Goal: Information Seeking & Learning: Stay updated

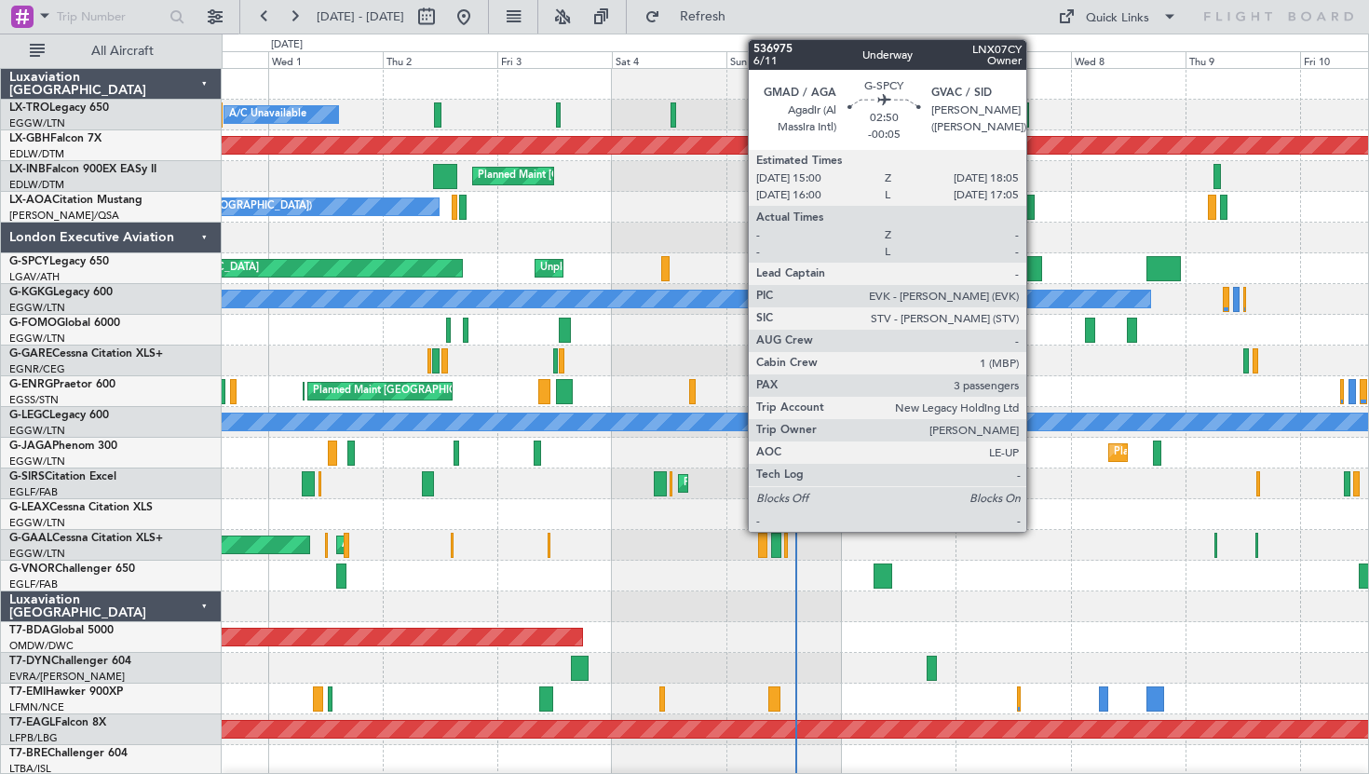
click at [1034, 261] on div at bounding box center [1033, 268] width 15 height 25
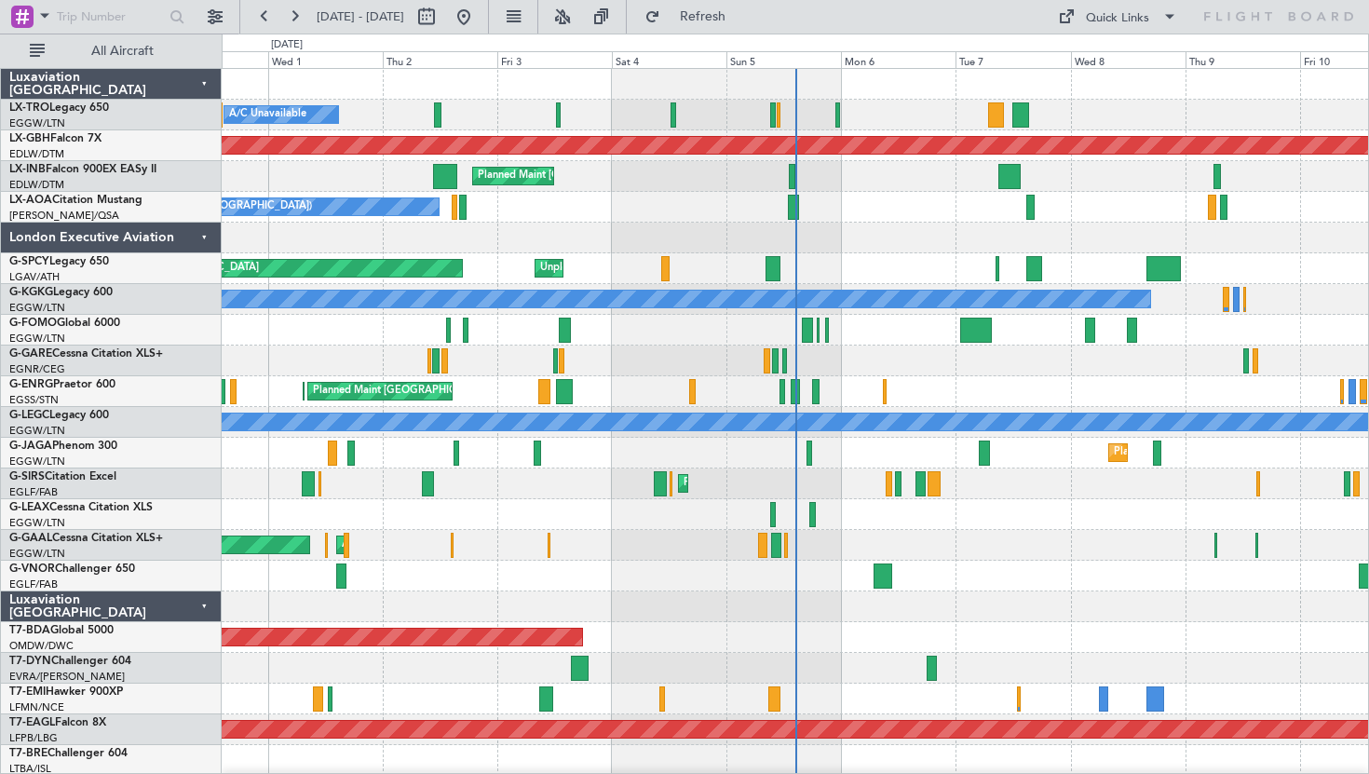
click at [899, 559] on div "Planned Maint Dusseldorf AOG Maint [GEOGRAPHIC_DATA] Owner" at bounding box center [795, 545] width 1146 height 31
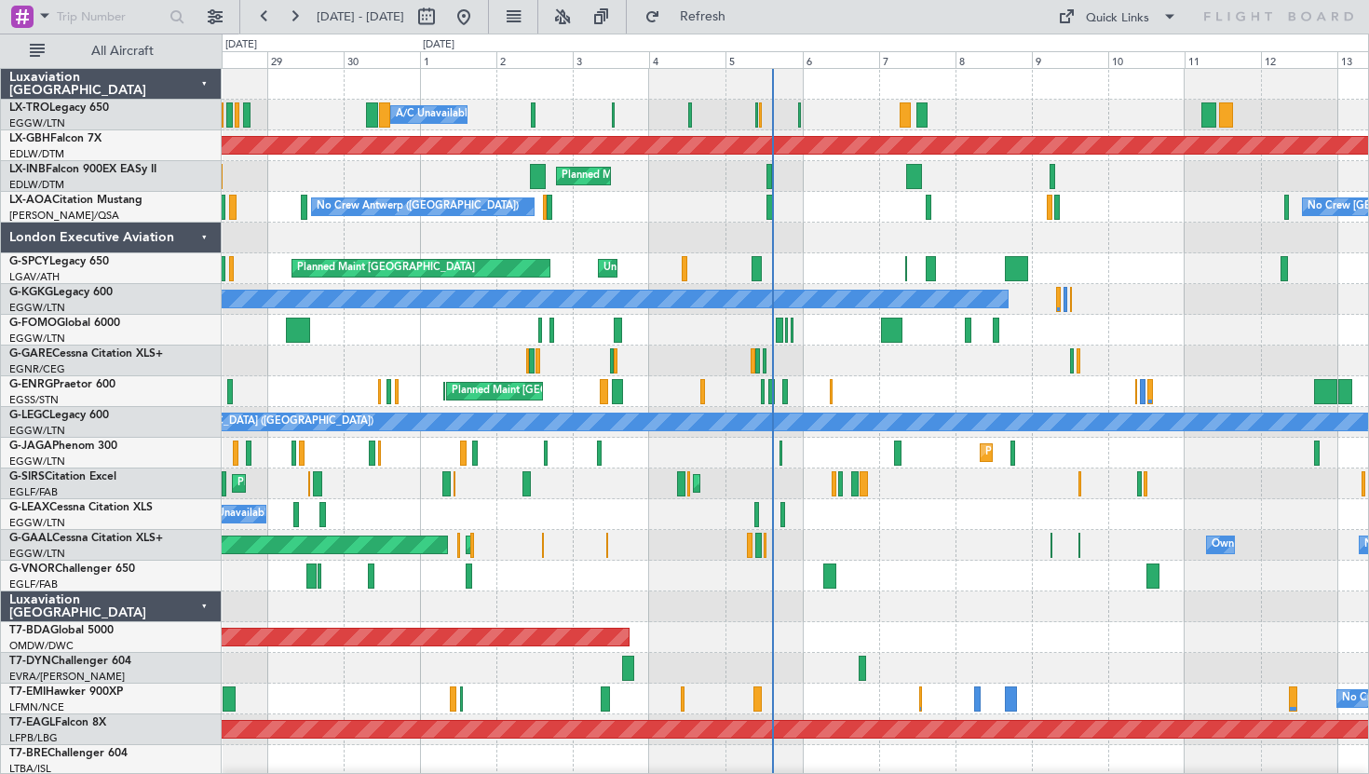
click at [204, 605] on div "Luxaviation [GEOGRAPHIC_DATA]" at bounding box center [111, 606] width 221 height 31
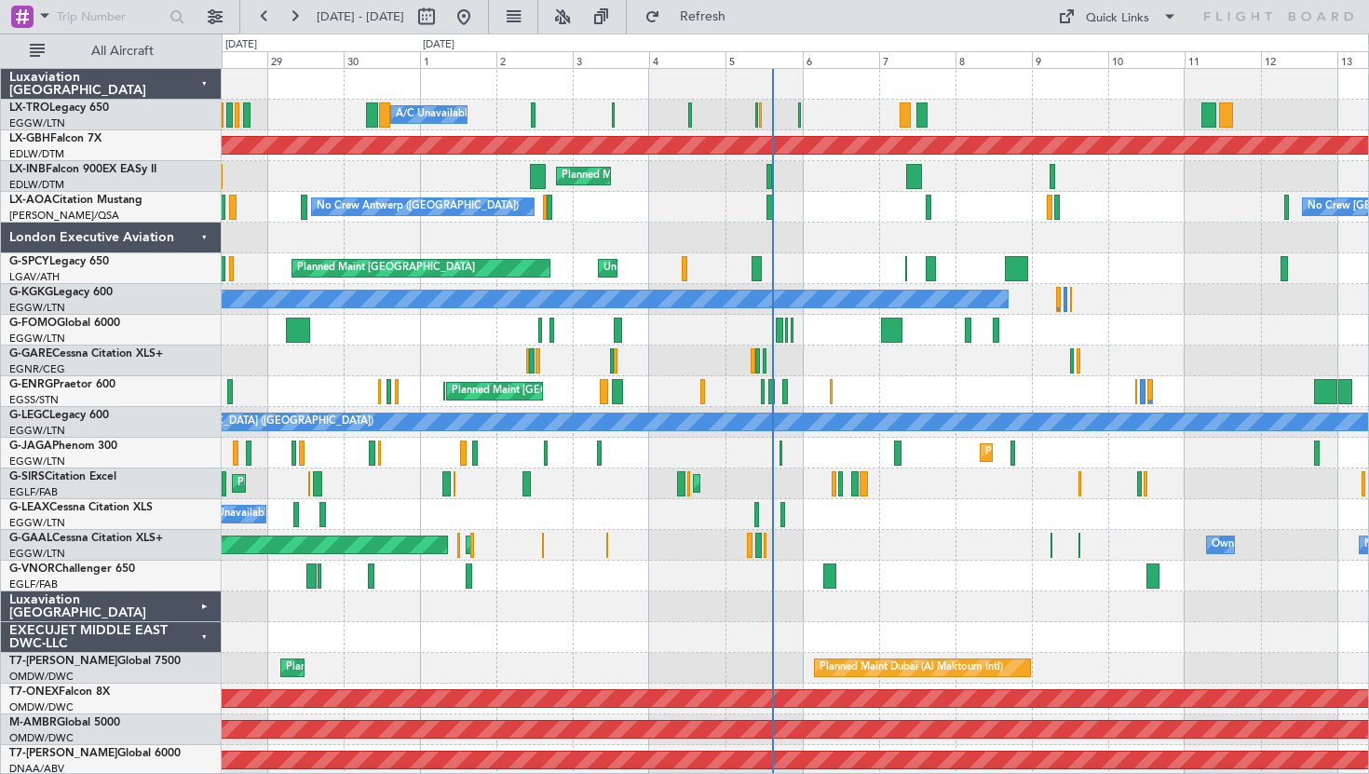
click at [203, 629] on div "EXECUJET MIDDLE EAST DWC-LLC" at bounding box center [111, 637] width 221 height 31
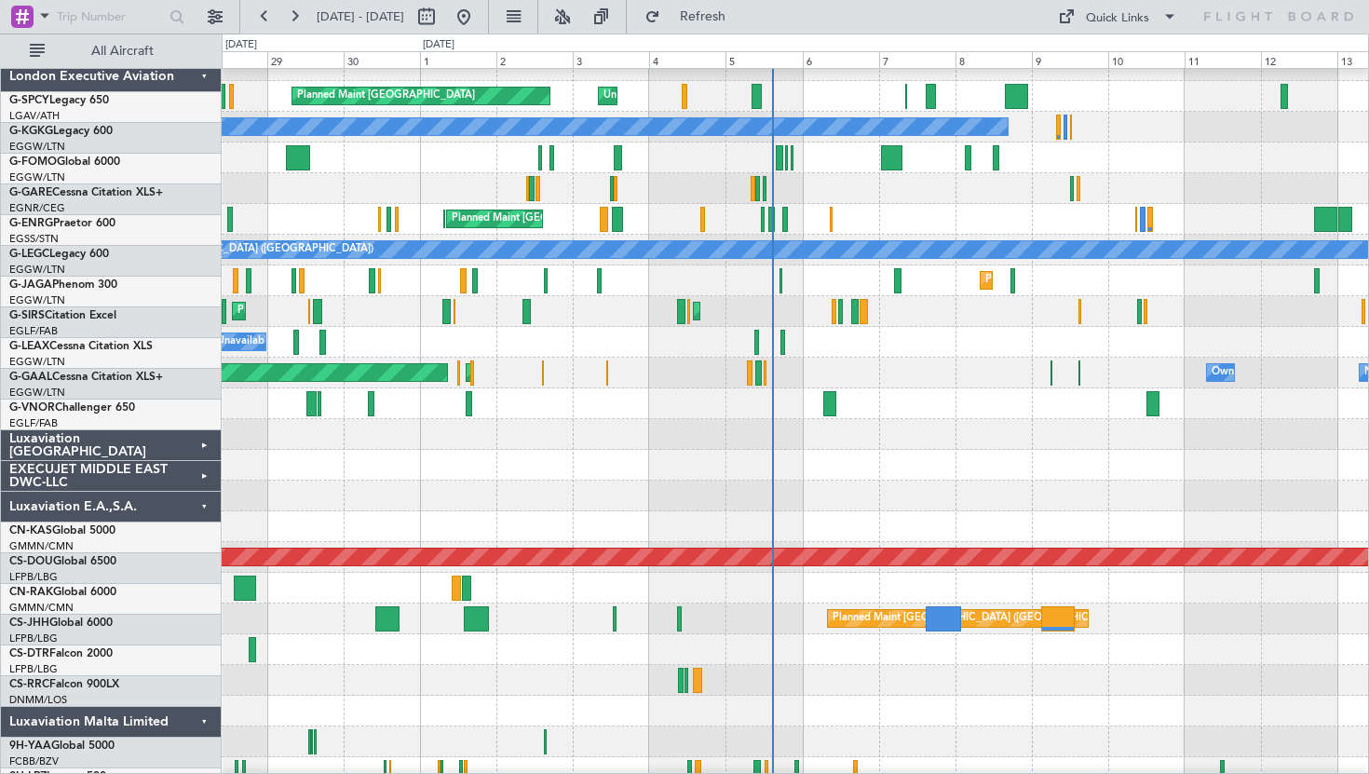
scroll to position [190, 0]
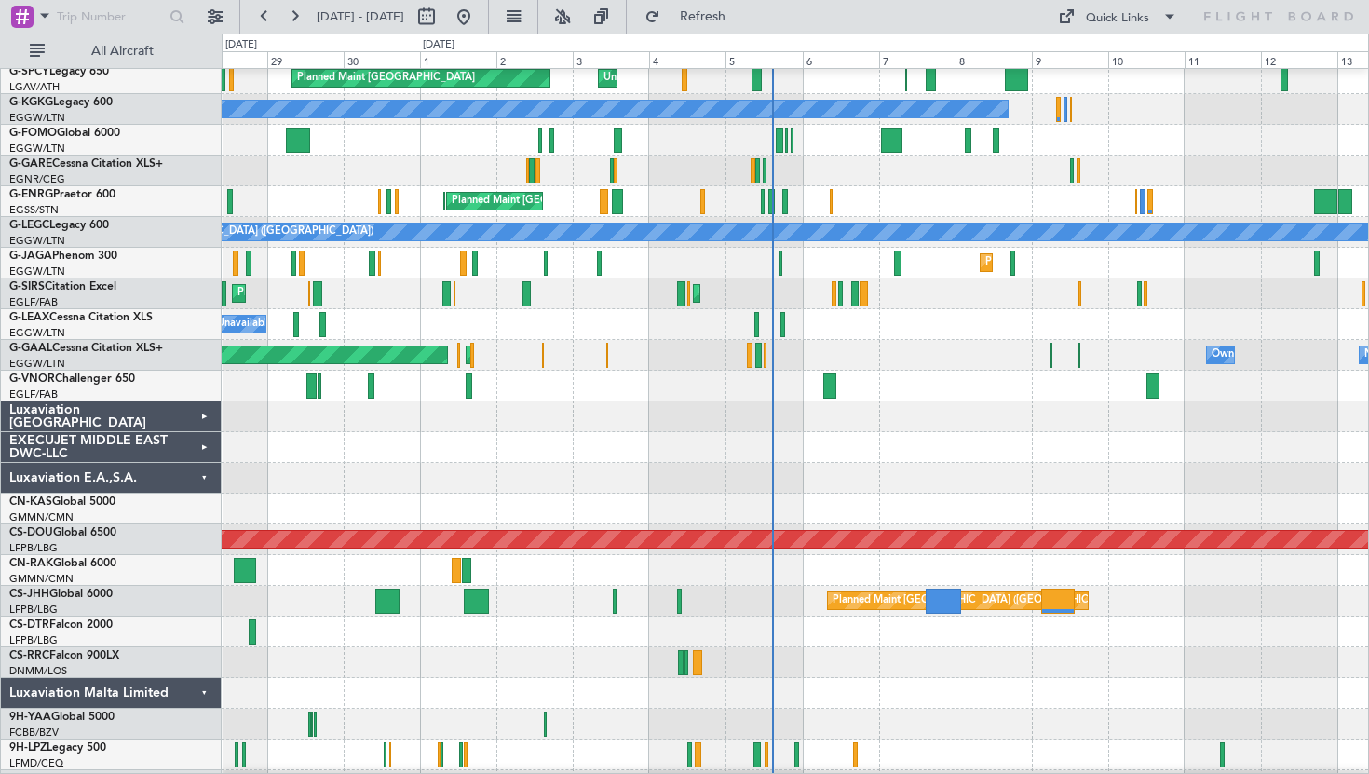
click at [204, 480] on div "Luxaviation E.A.,S.A." at bounding box center [111, 478] width 221 height 31
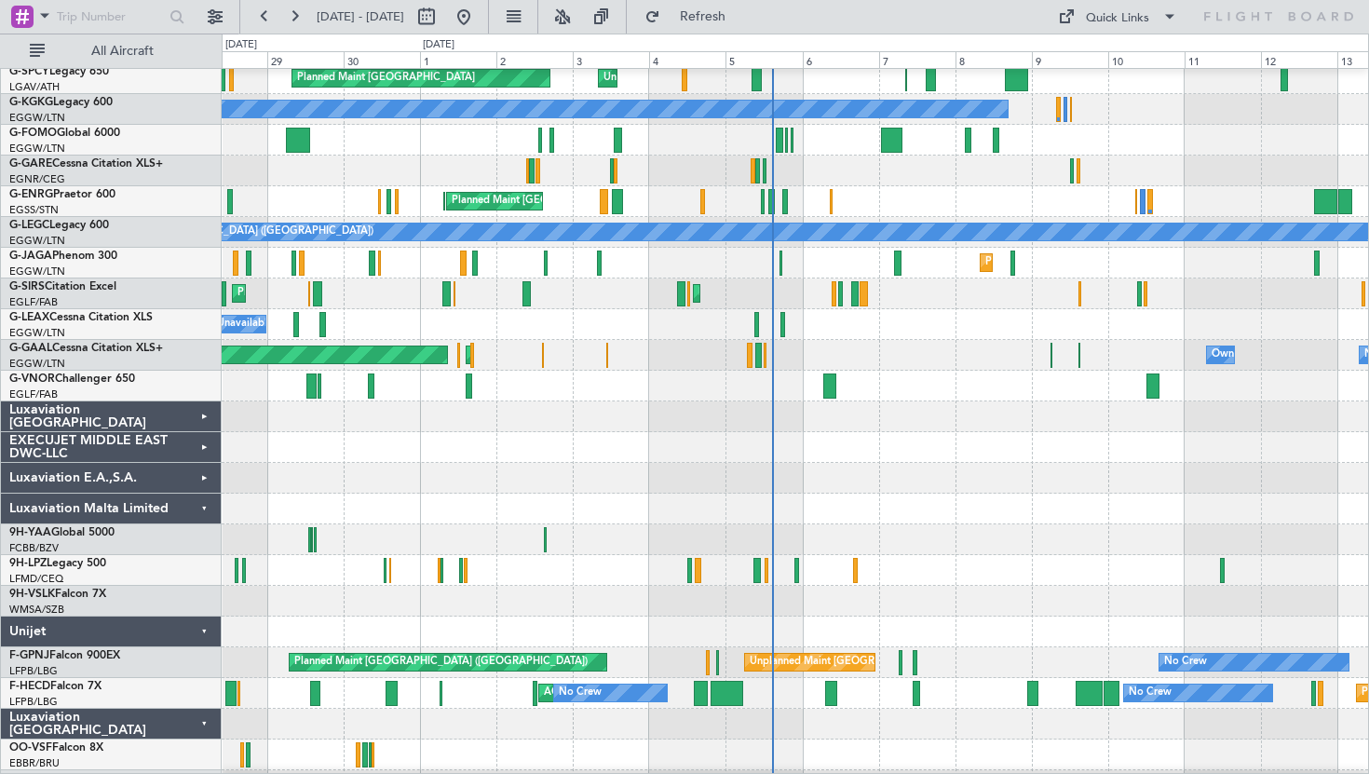
click at [207, 512] on div "Luxaviation Malta Limited" at bounding box center [111, 508] width 221 height 31
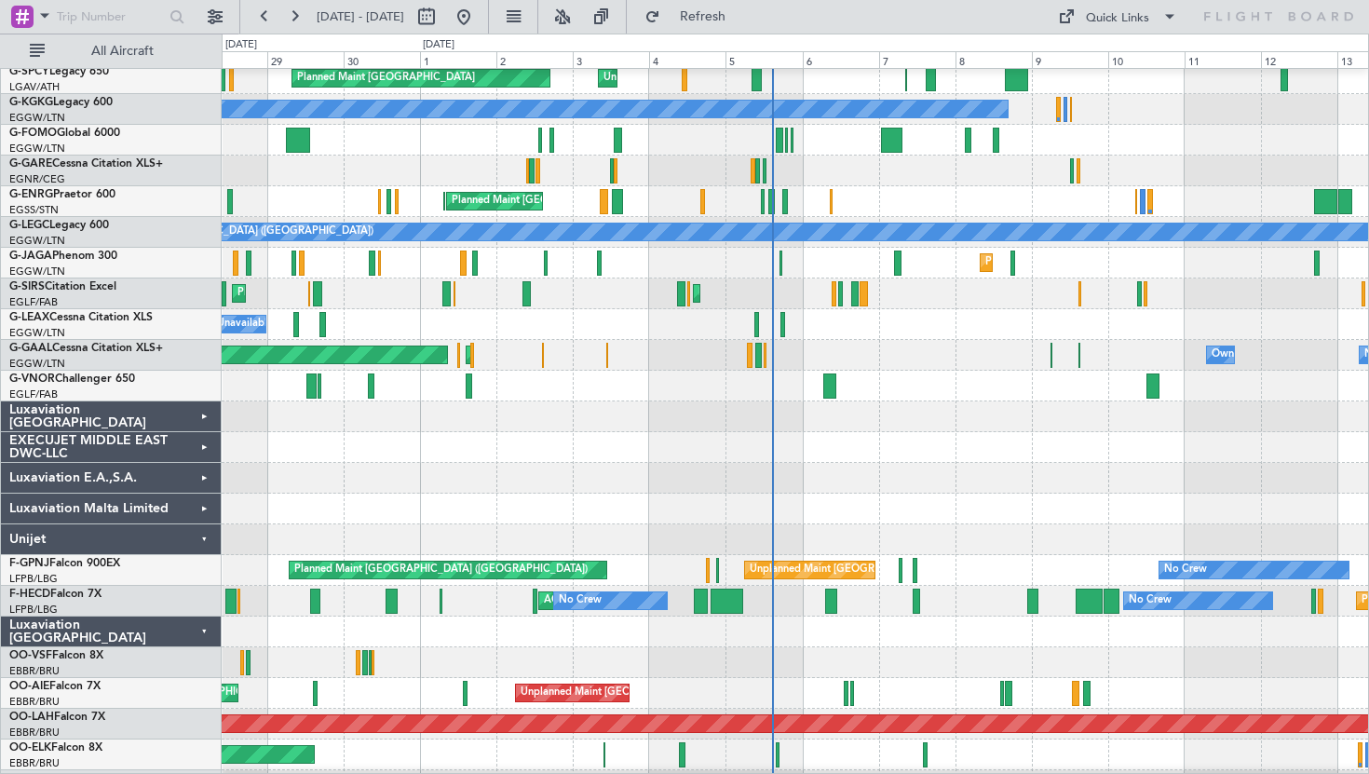
click at [207, 512] on div "Luxaviation Malta Limited" at bounding box center [111, 508] width 221 height 31
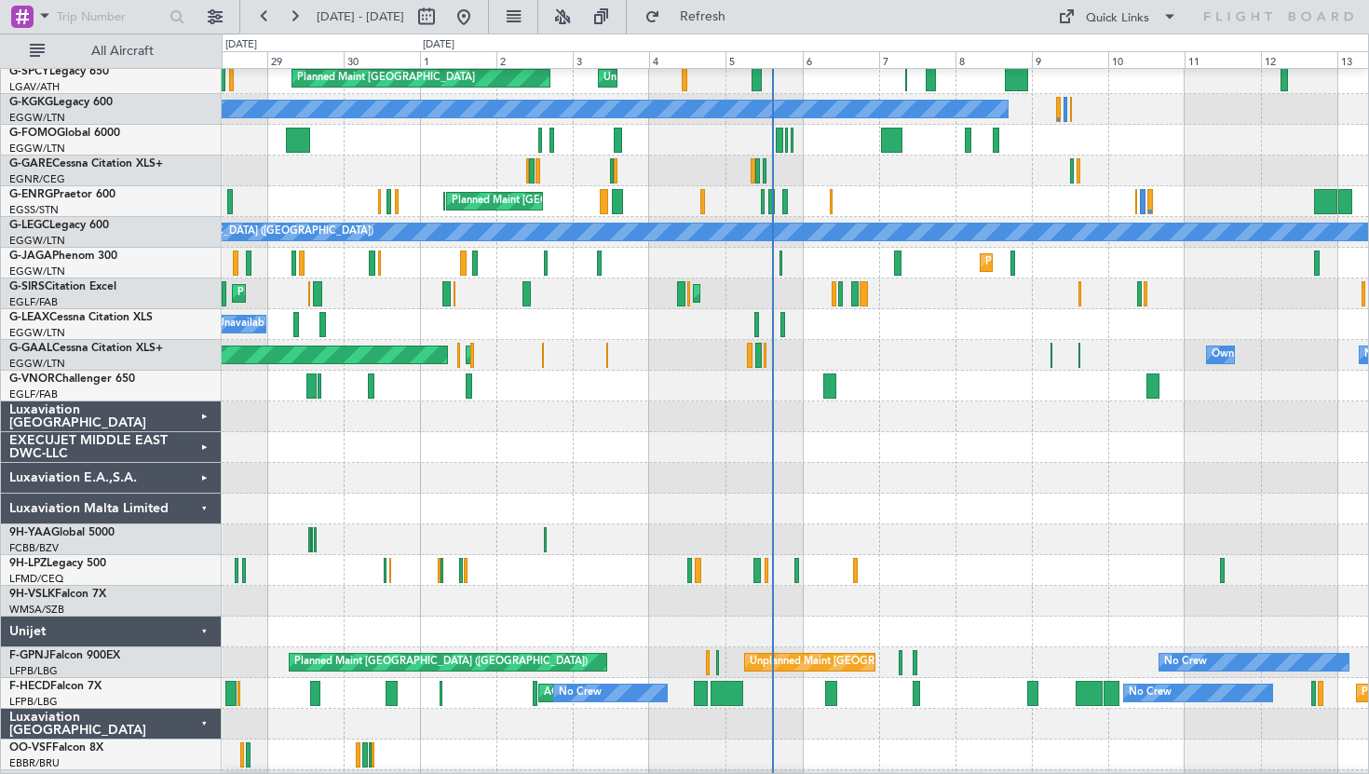
click at [206, 632] on div "Unijet" at bounding box center [111, 631] width 221 height 31
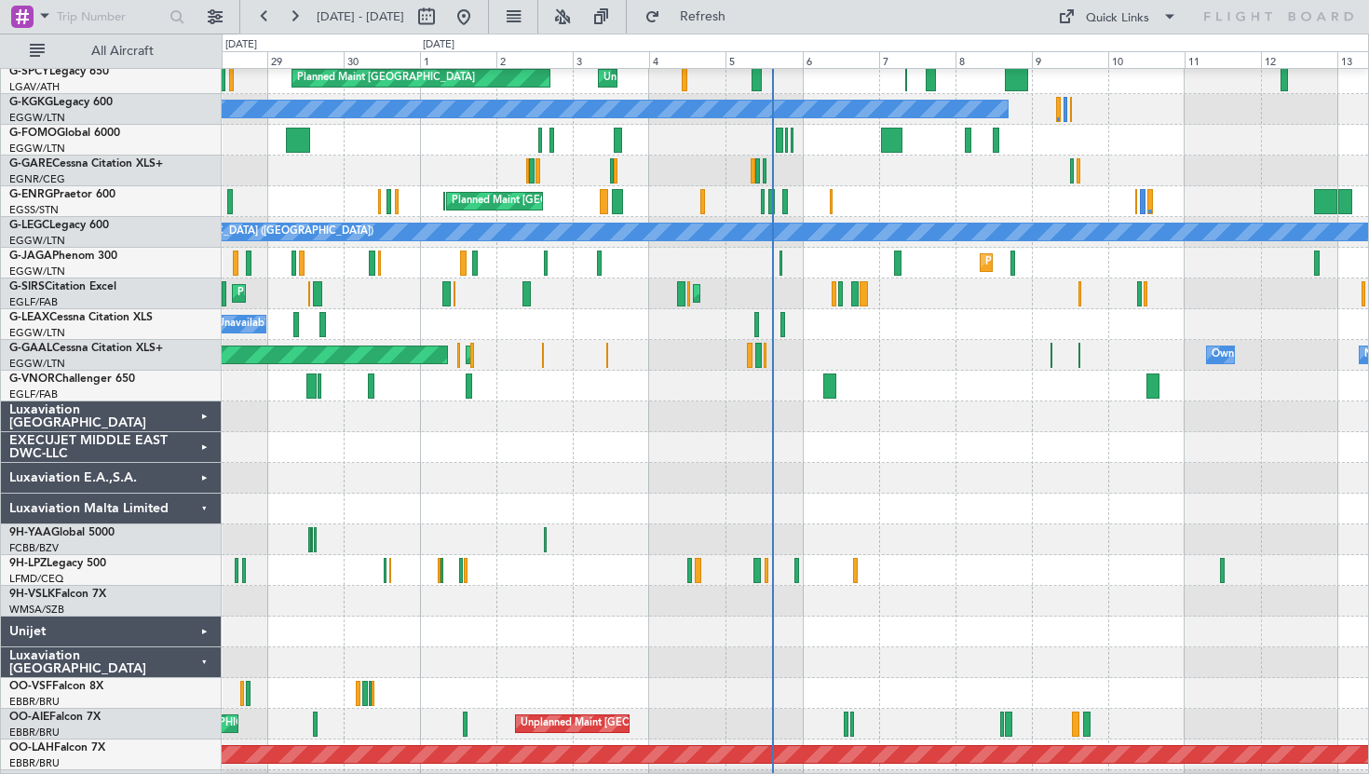
click at [206, 659] on div "Luxaviation [GEOGRAPHIC_DATA]" at bounding box center [111, 662] width 221 height 31
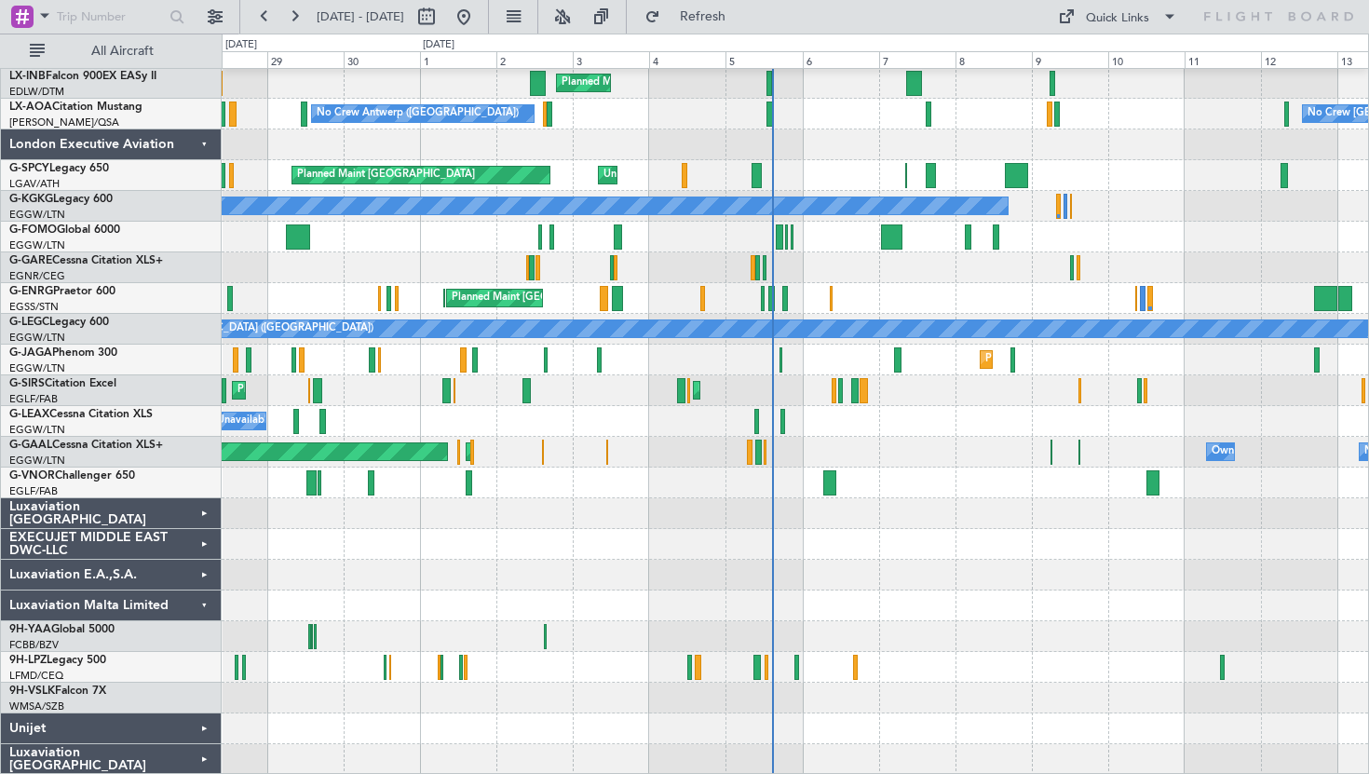
click at [197, 605] on div "Luxaviation Malta Limited" at bounding box center [111, 605] width 221 height 31
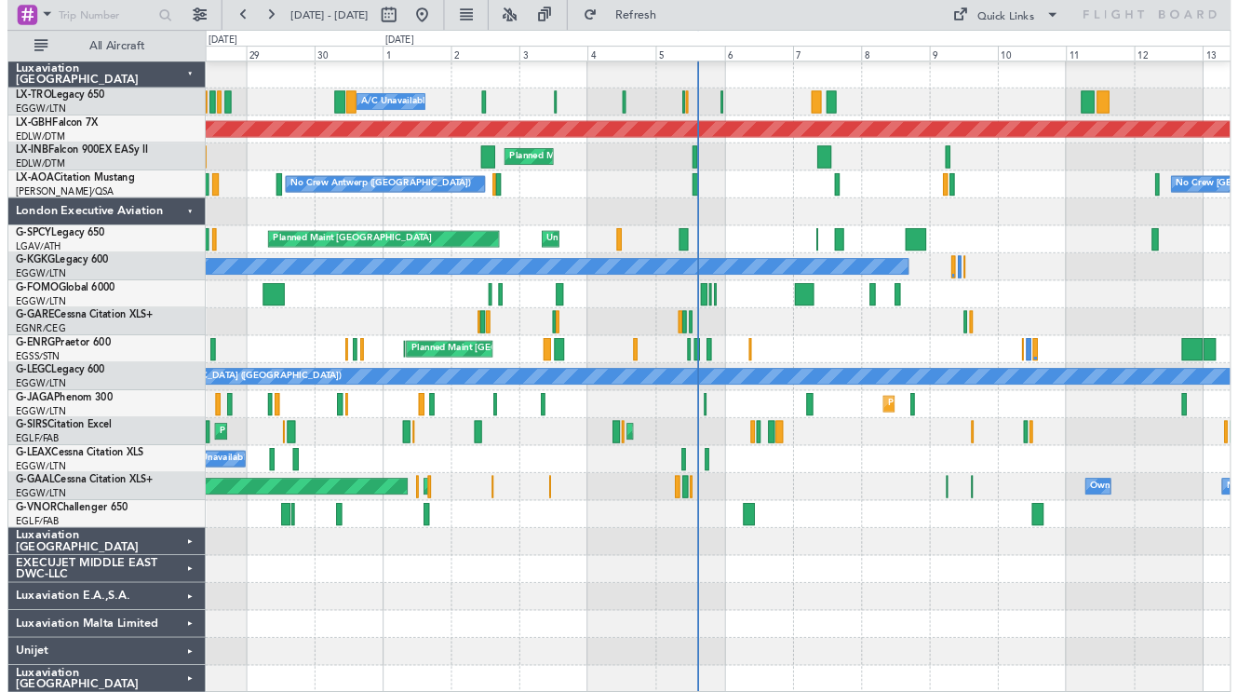
scroll to position [0, 0]
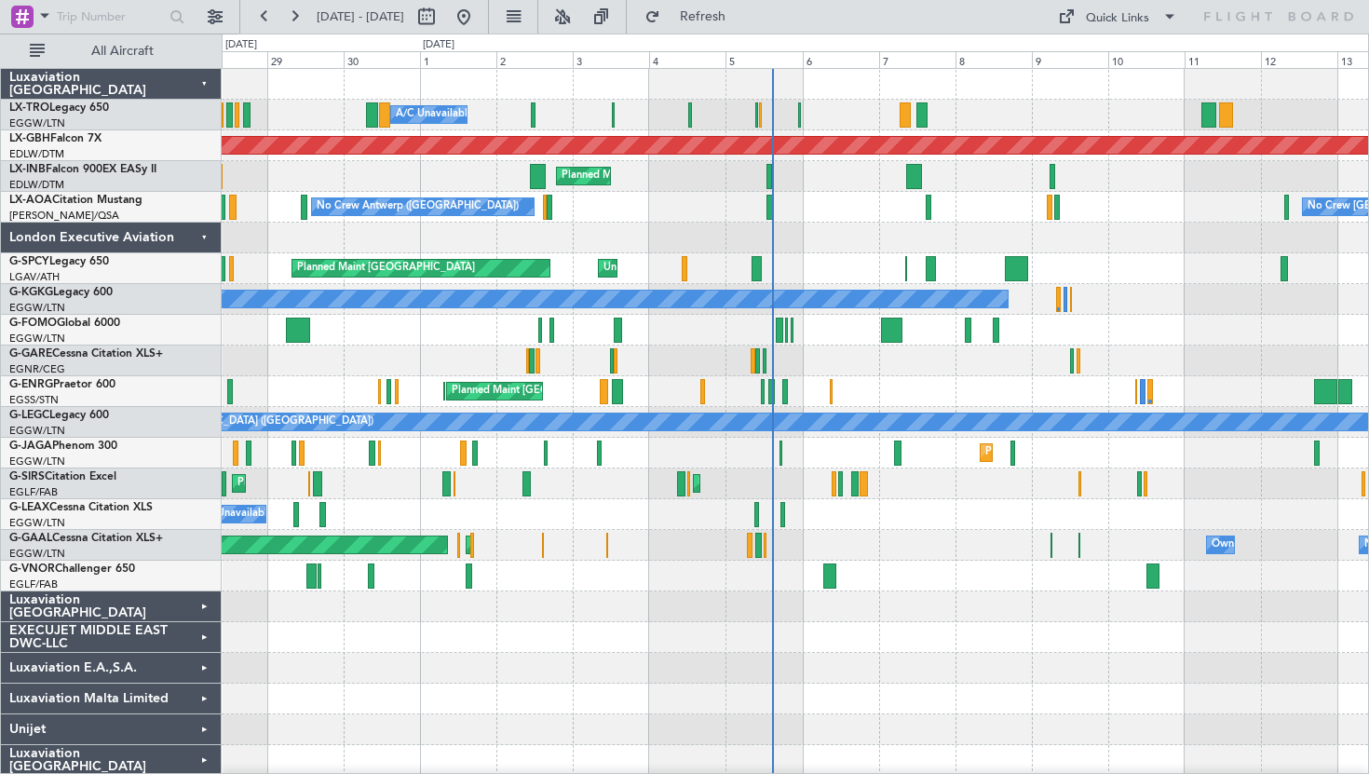
click at [203, 240] on div "London Executive Aviation" at bounding box center [111, 238] width 221 height 31
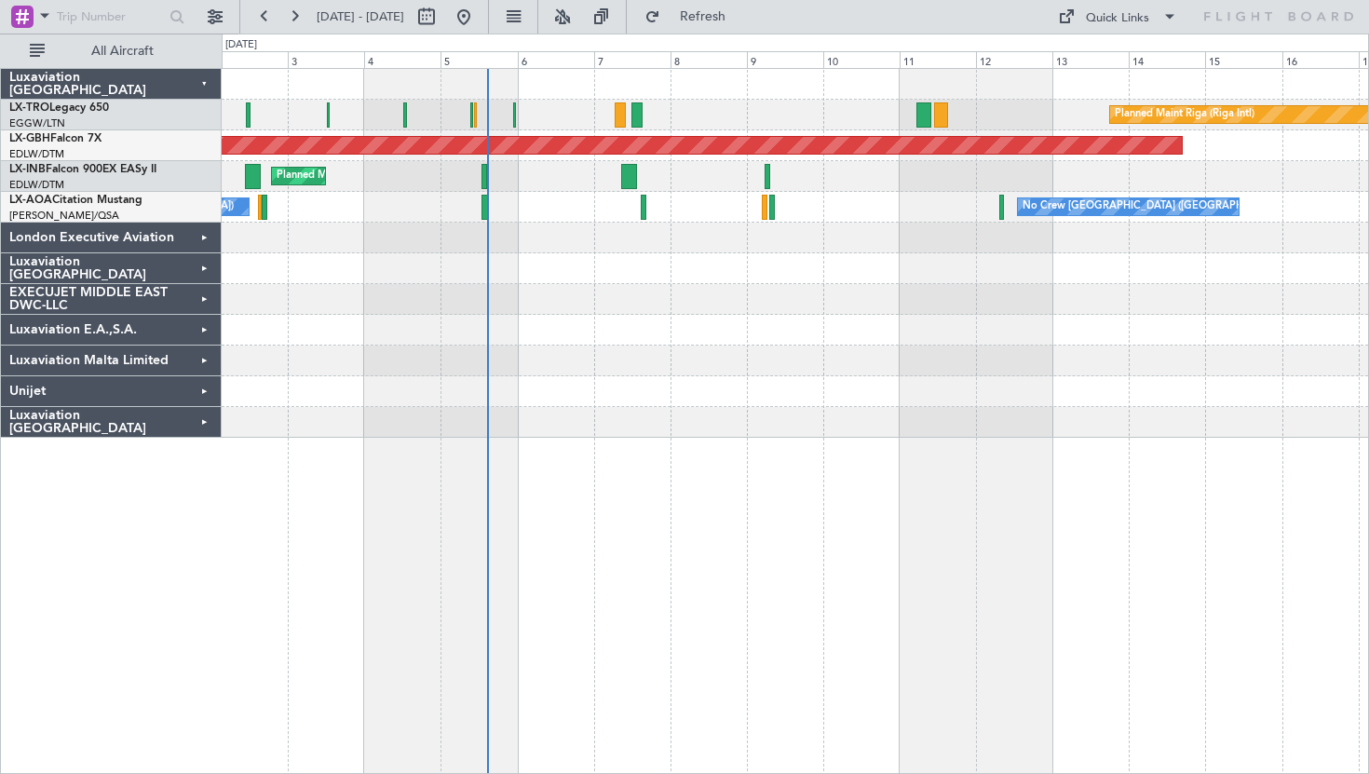
click at [460, 346] on div "Planned Maint Riga (Riga Intl) A/C Unavailable Planned Maint Nurnberg Planned M…" at bounding box center [795, 253] width 1146 height 369
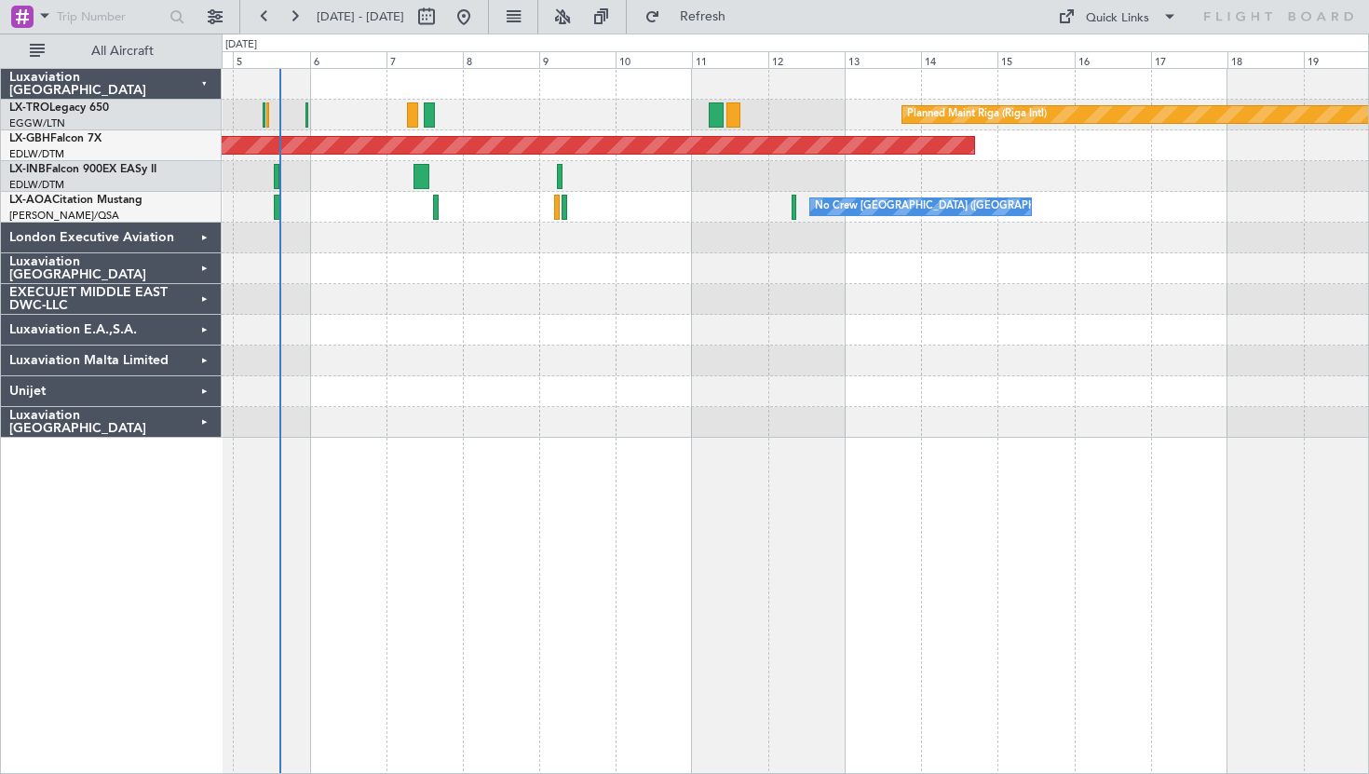
click at [323, 347] on div at bounding box center [795, 360] width 1146 height 31
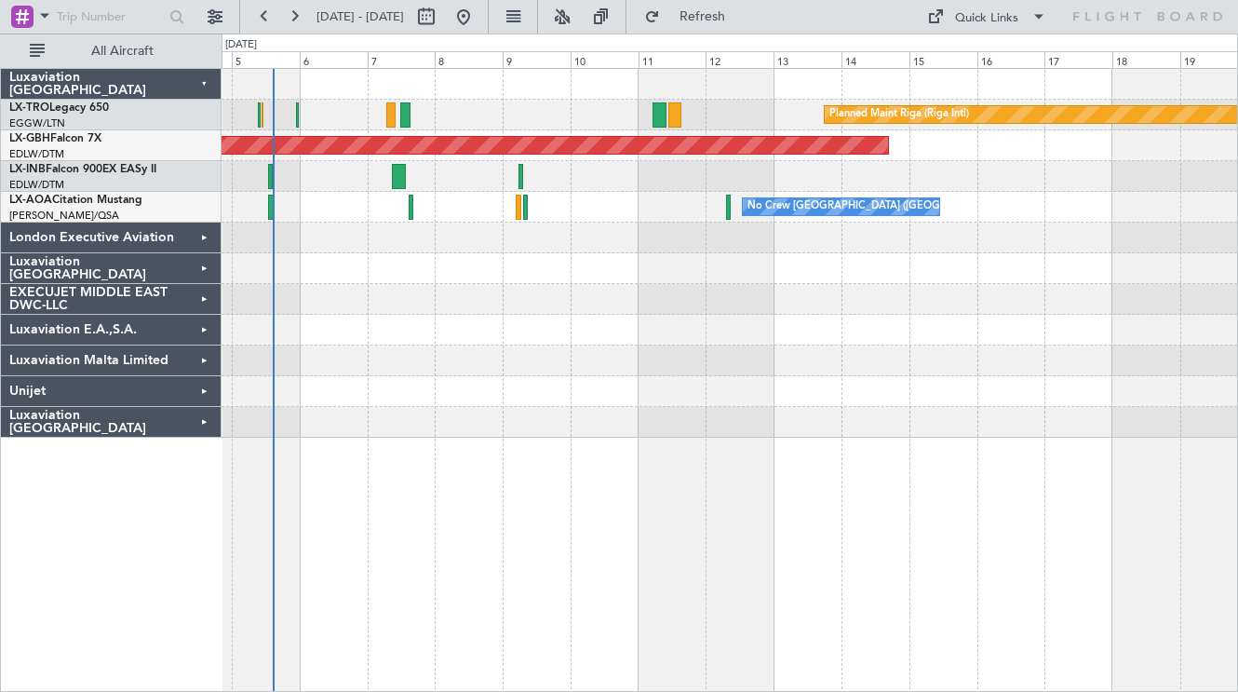
click at [432, 235] on div at bounding box center [730, 238] width 1016 height 31
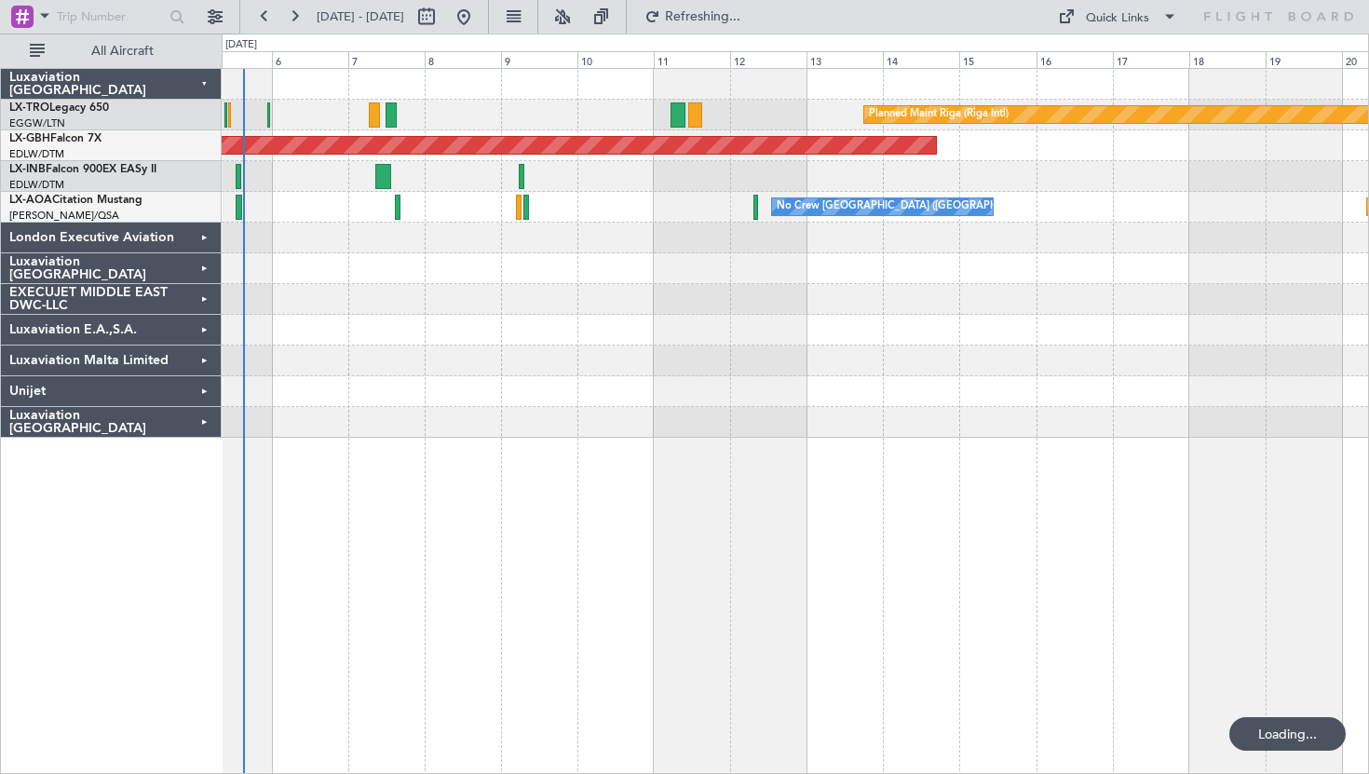
click at [731, 337] on div at bounding box center [795, 330] width 1146 height 31
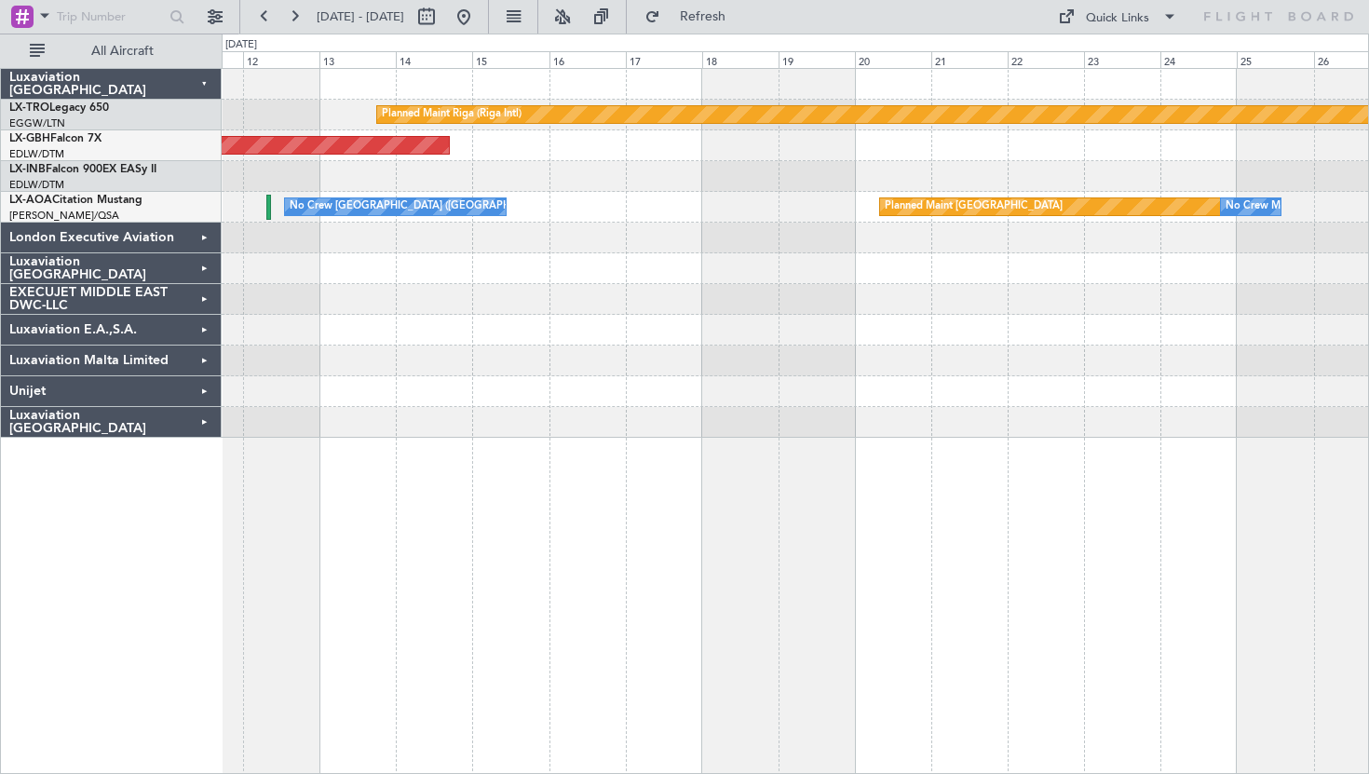
click at [525, 396] on div "Planned Maint Riga (Riga Intl) Planned Maint Nurnberg Planned Maint [GEOGRAPHIC…" at bounding box center [795, 253] width 1146 height 369
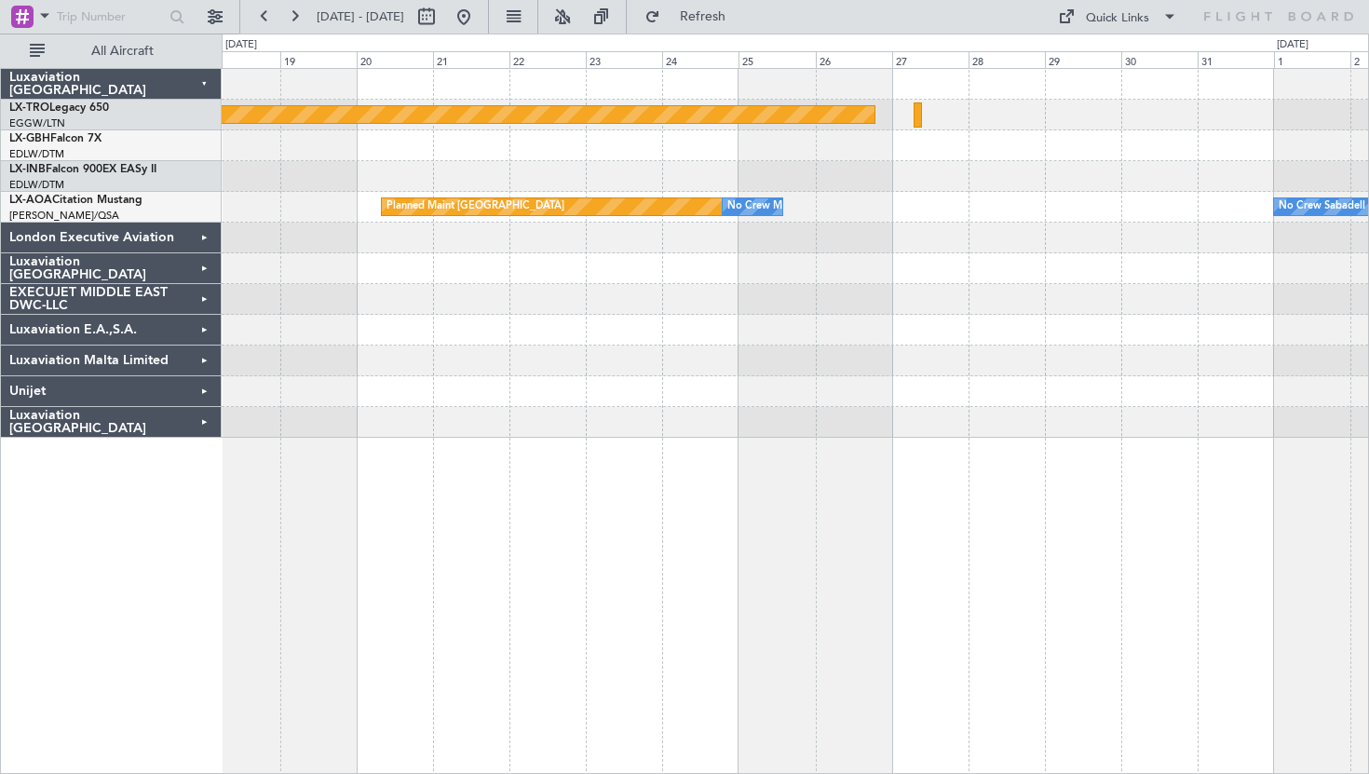
click at [763, 277] on div at bounding box center [795, 268] width 1146 height 31
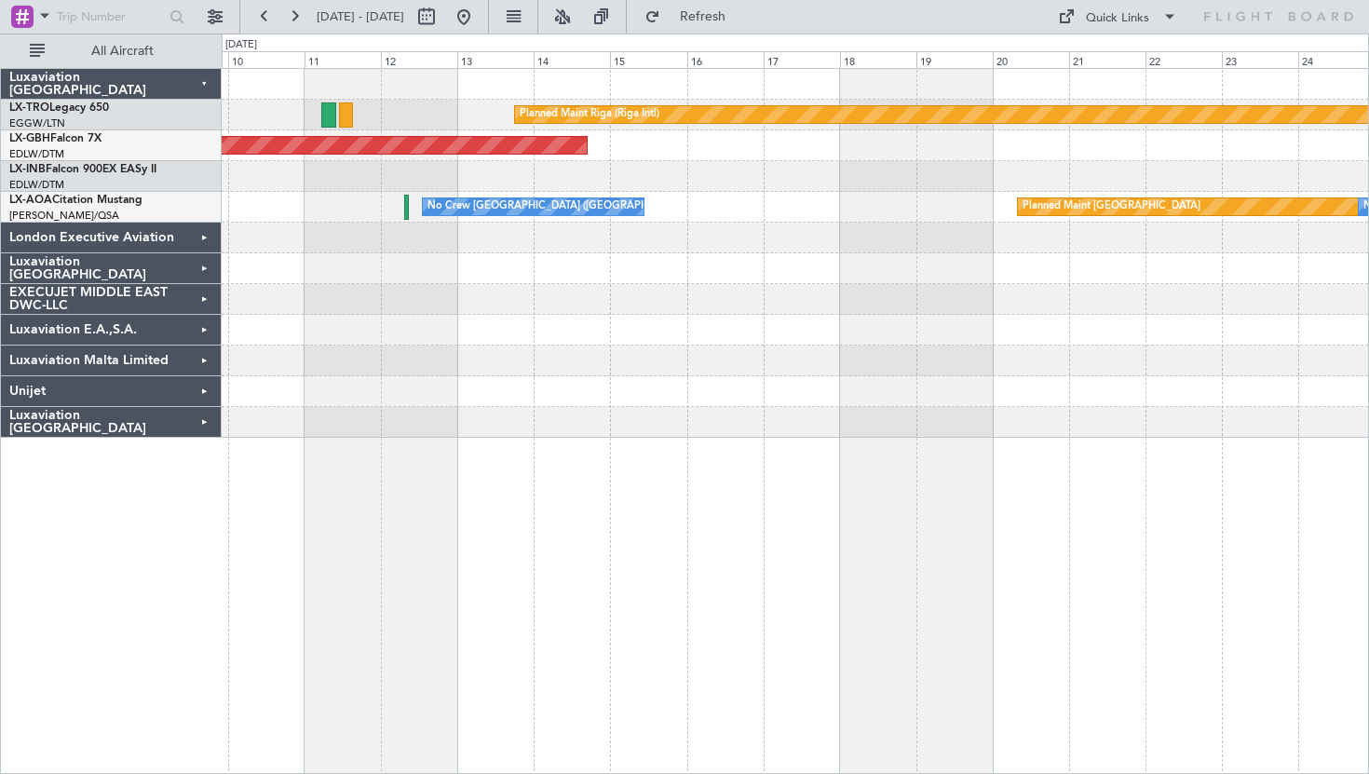
click at [969, 263] on div at bounding box center [795, 268] width 1146 height 31
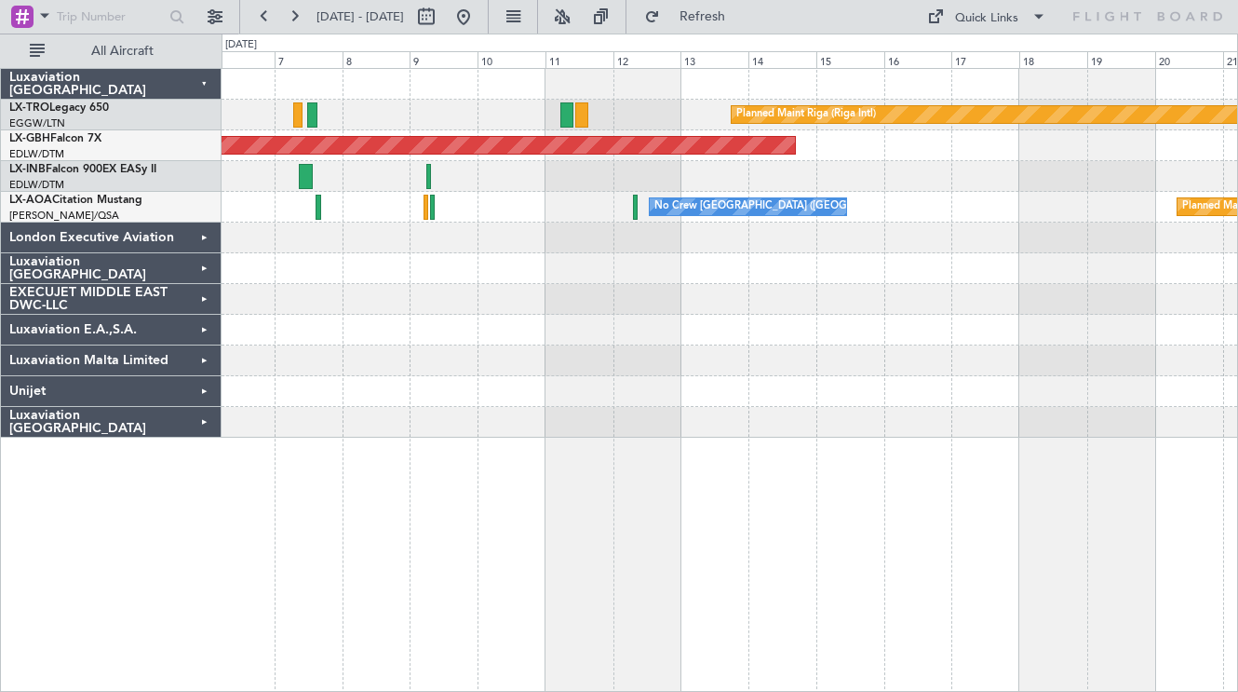
click at [777, 278] on div "Planned Maint Riga (Riga Intl) Planned Maint Nurnberg Planned Maint [GEOGRAPHIC…" at bounding box center [730, 253] width 1016 height 369
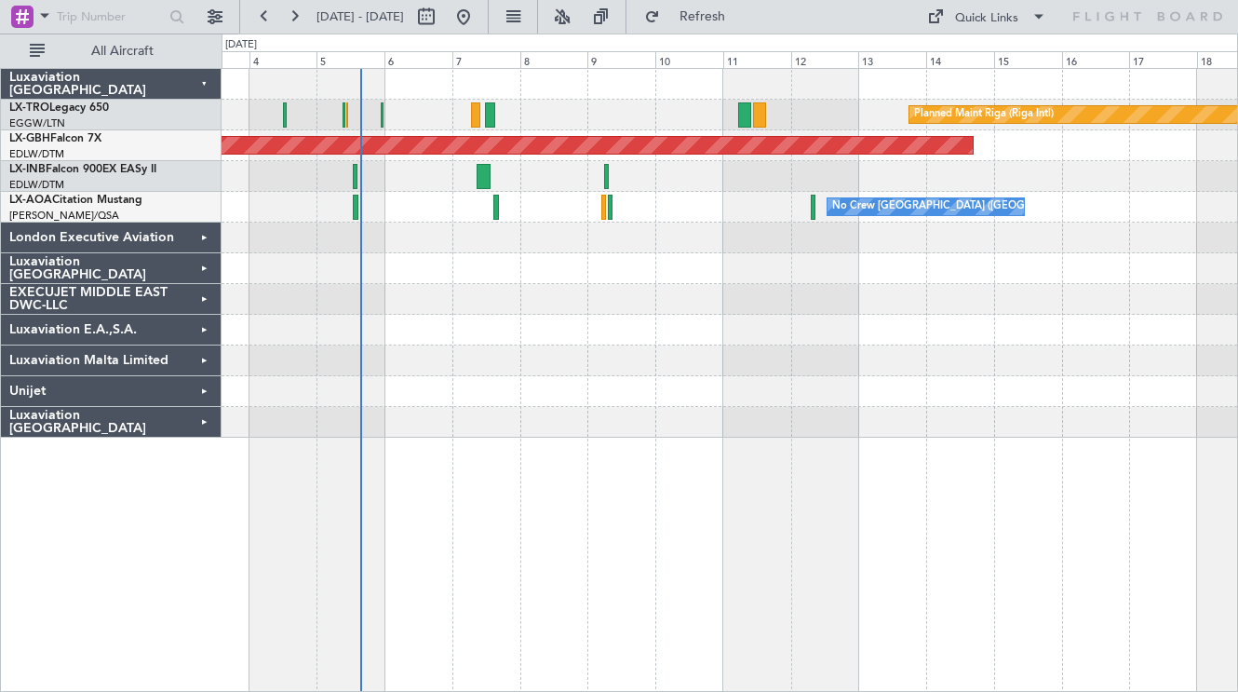
click at [694, 348] on div at bounding box center [730, 360] width 1016 height 31
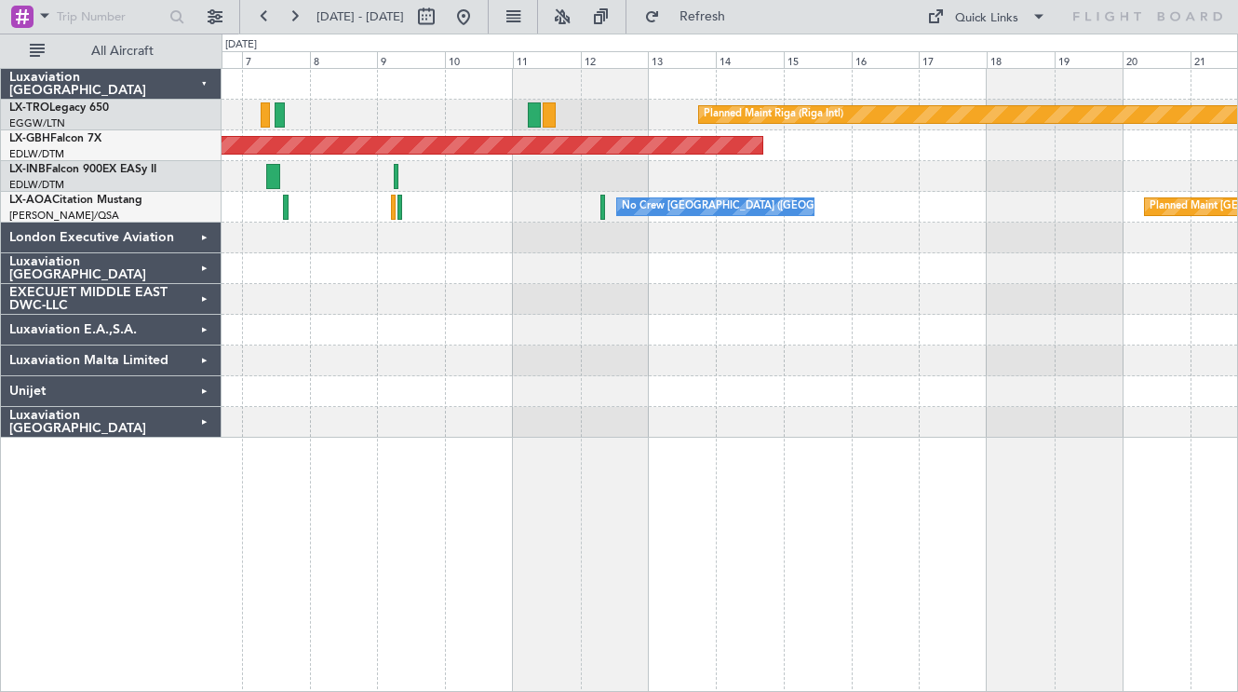
click at [758, 355] on div at bounding box center [730, 360] width 1016 height 31
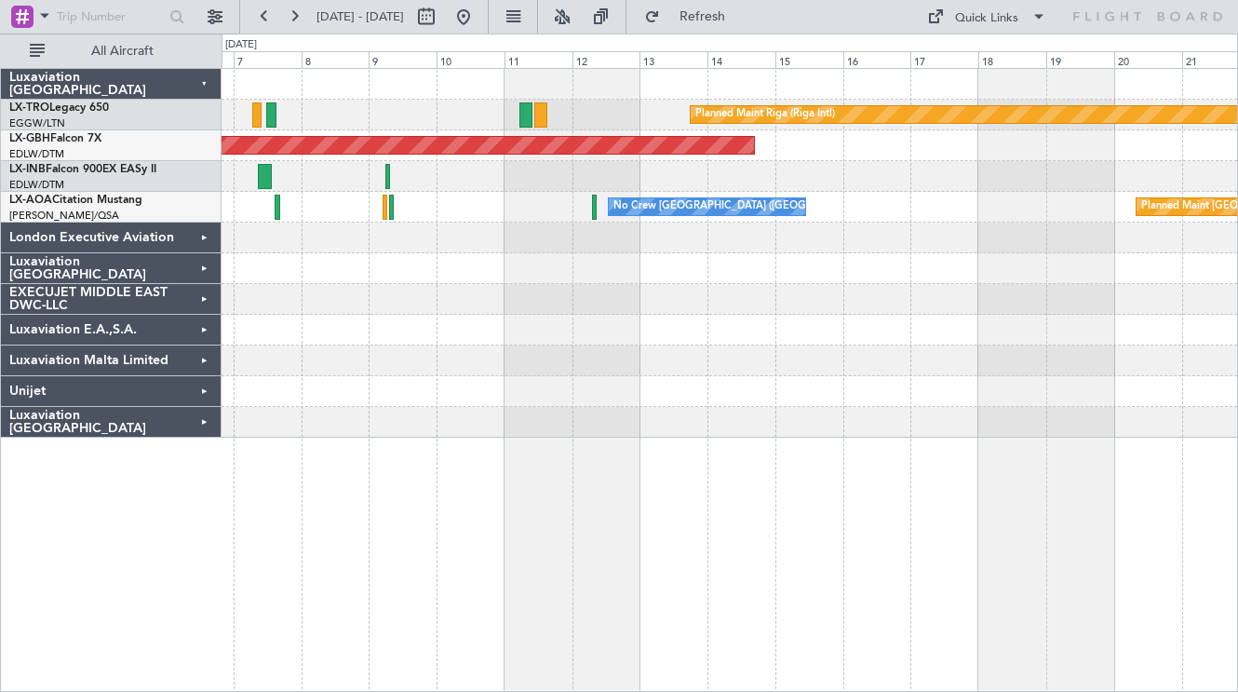
click at [723, 417] on div at bounding box center [730, 422] width 1016 height 31
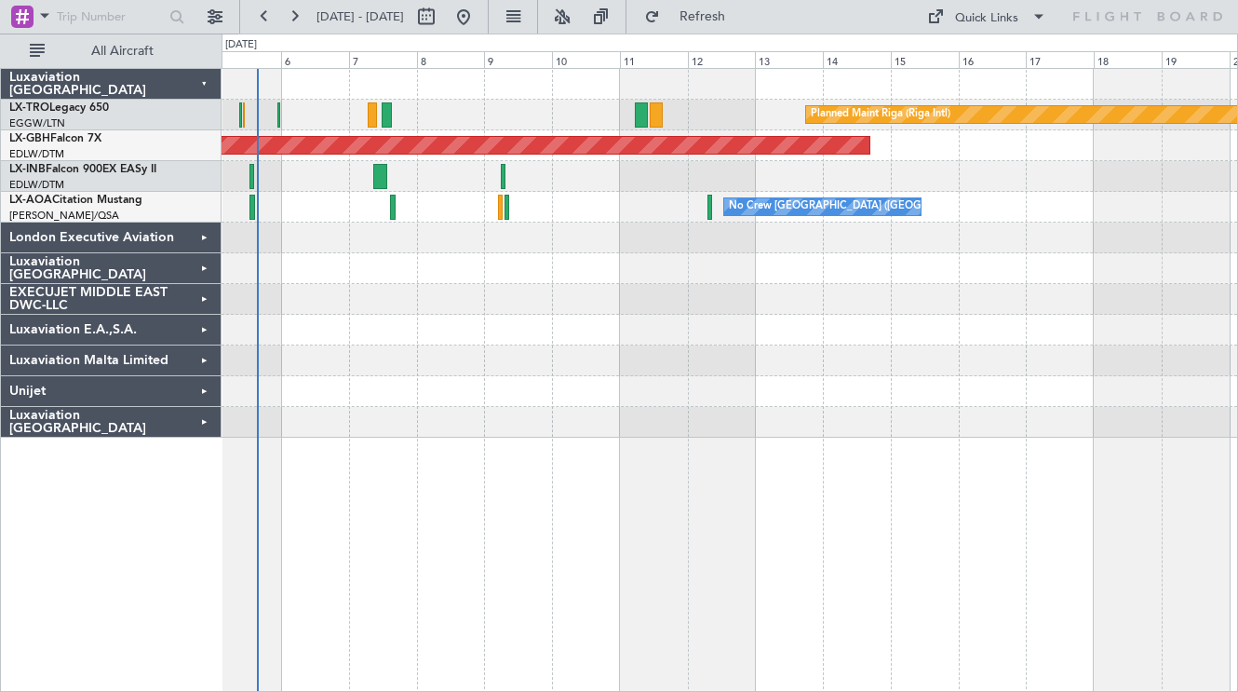
click at [458, 268] on div "Planned Maint Riga (Riga Intl) A/C Unavailable Planned Maint Nurnberg Planned M…" at bounding box center [730, 253] width 1016 height 369
click at [265, 159] on div "Planned Maint Nurnberg" at bounding box center [730, 145] width 1016 height 31
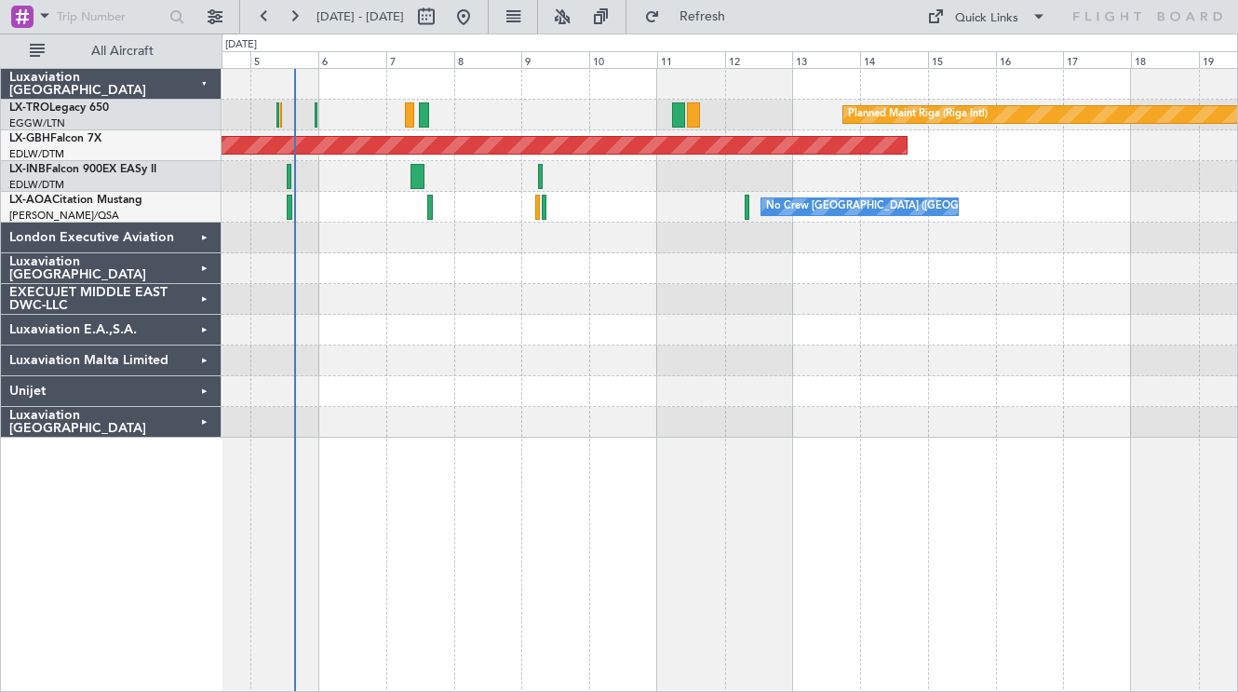
click at [635, 240] on div at bounding box center [730, 238] width 1016 height 31
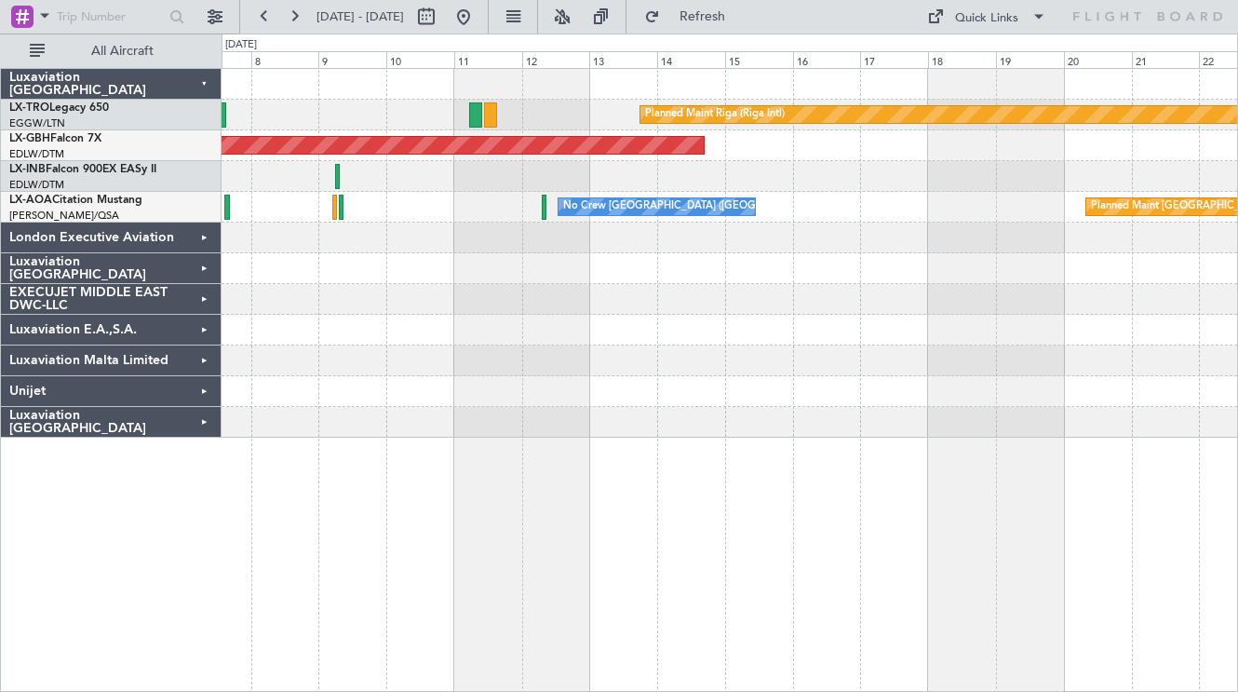
click at [906, 322] on div at bounding box center [730, 330] width 1016 height 31
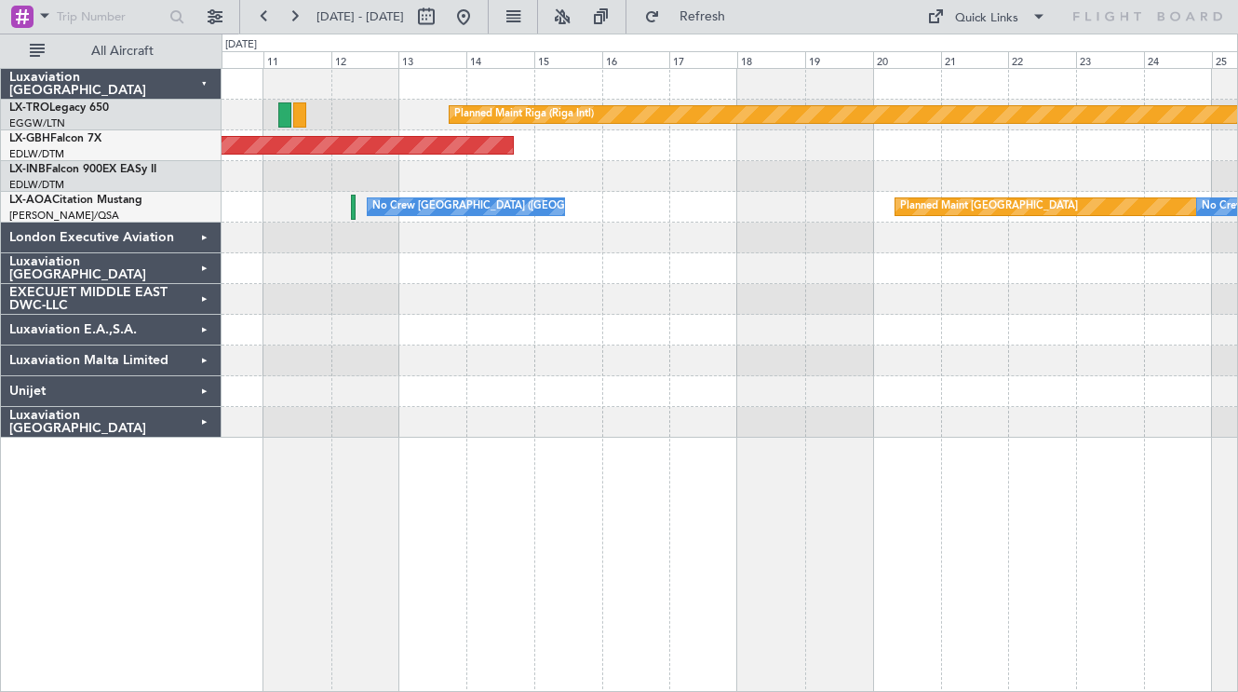
click at [736, 226] on div at bounding box center [730, 238] width 1016 height 31
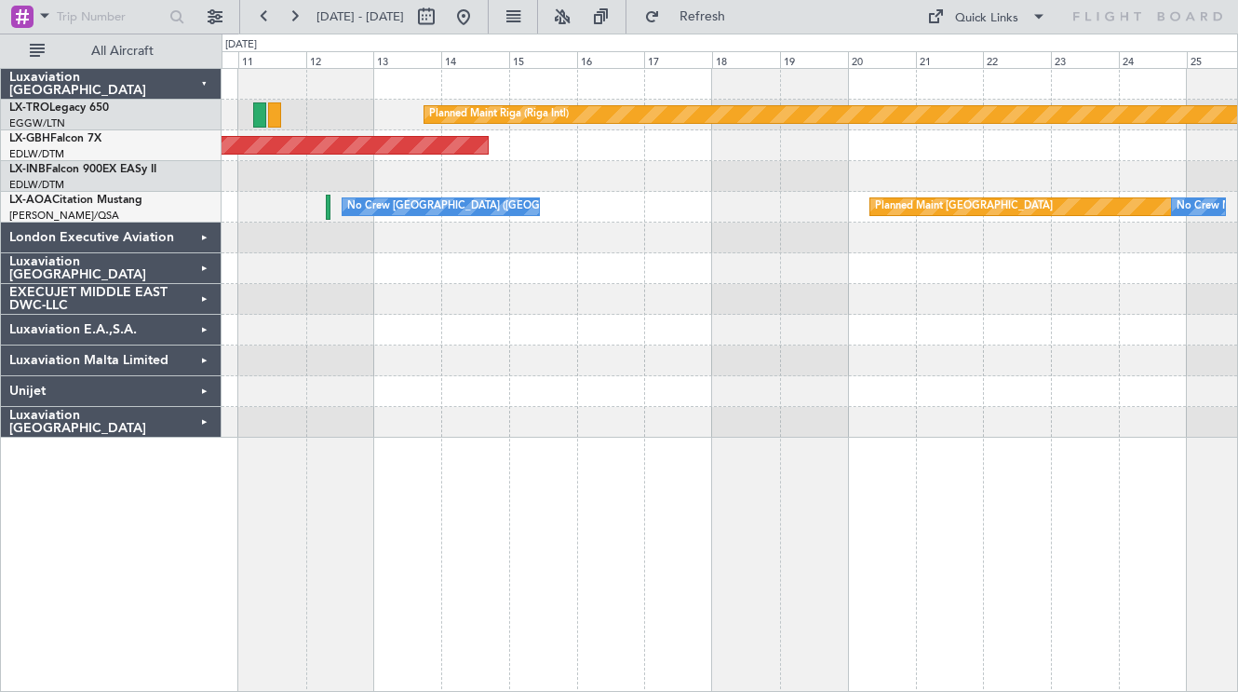
click at [780, 315] on div at bounding box center [730, 330] width 1016 height 31
click at [972, 329] on div at bounding box center [730, 330] width 1016 height 31
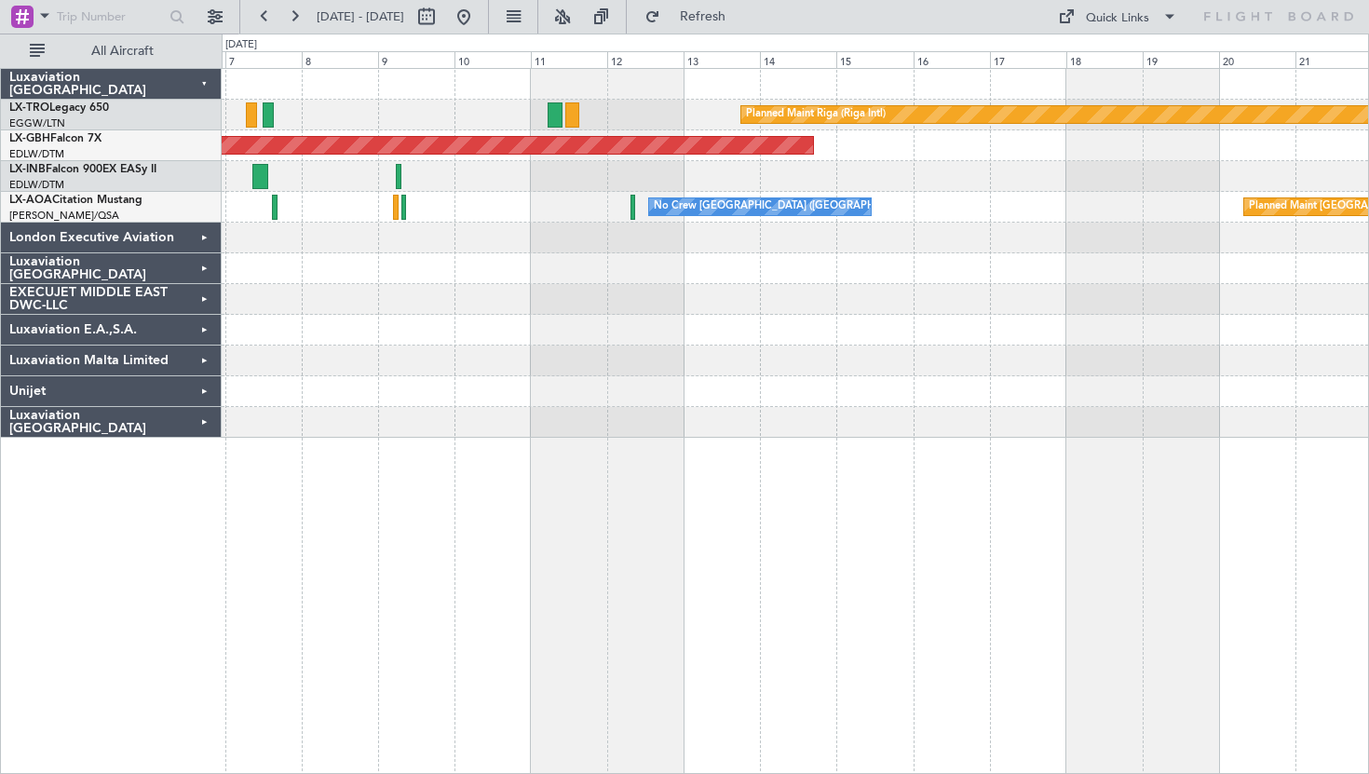
click at [619, 313] on div at bounding box center [795, 299] width 1146 height 31
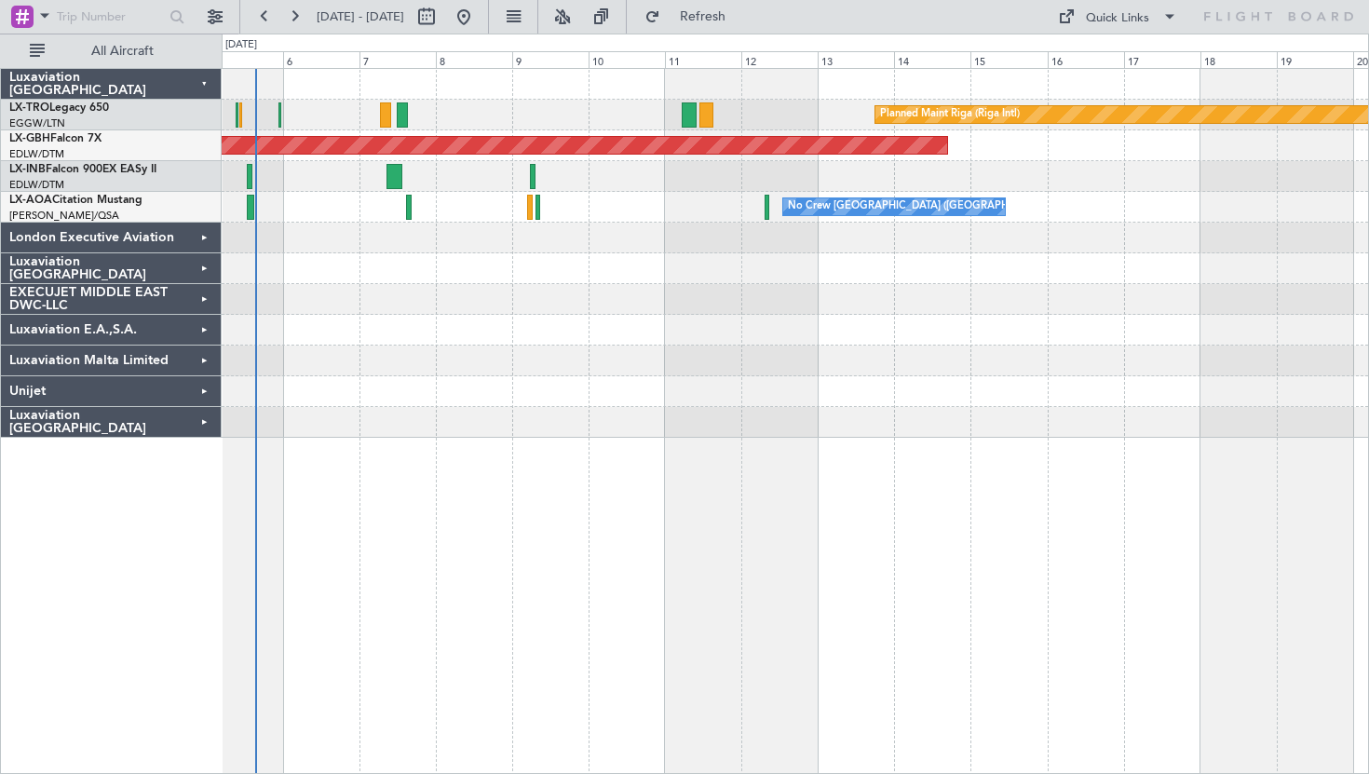
click at [703, 424] on div at bounding box center [795, 422] width 1146 height 31
click at [444, 253] on div at bounding box center [795, 268] width 1146 height 31
click at [742, 20] on span "Refresh" at bounding box center [703, 16] width 78 height 13
click at [723, 27] on button "Refresh" at bounding box center [692, 17] width 112 height 30
